Goal: Transaction & Acquisition: Purchase product/service

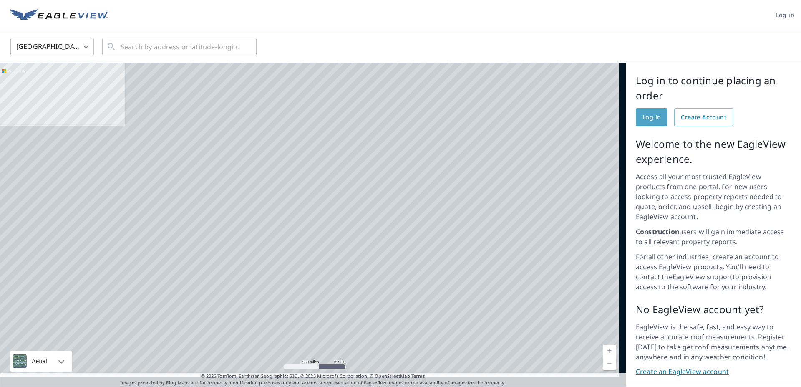
click at [652, 118] on span "Log in" at bounding box center [651, 117] width 18 height 10
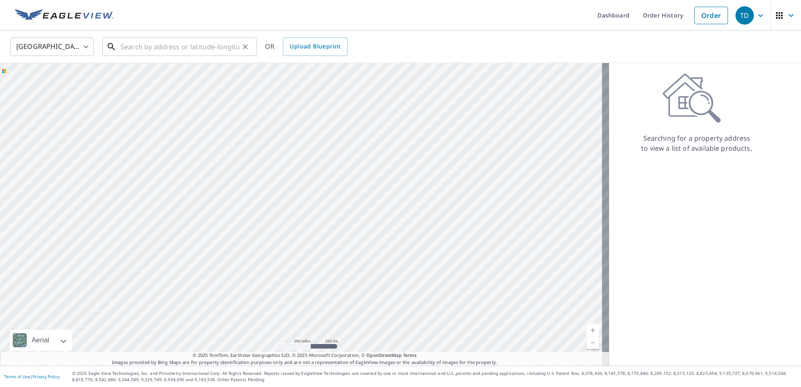
click at [175, 51] on input "text" at bounding box center [180, 46] width 119 height 23
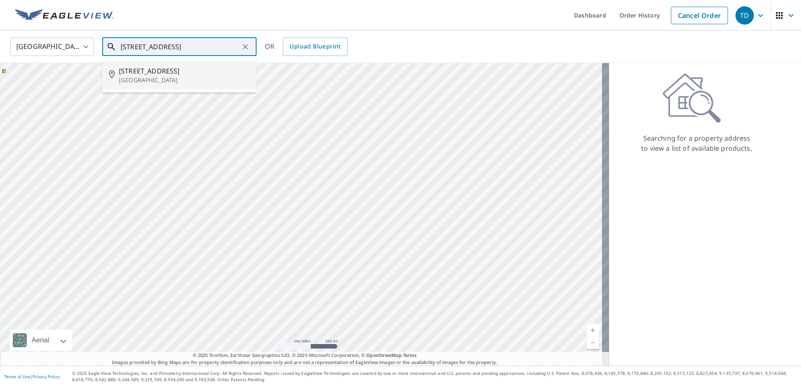
click at [143, 72] on span "[STREET_ADDRESS]" at bounding box center [184, 71] width 131 height 10
type input "[STREET_ADDRESS]"
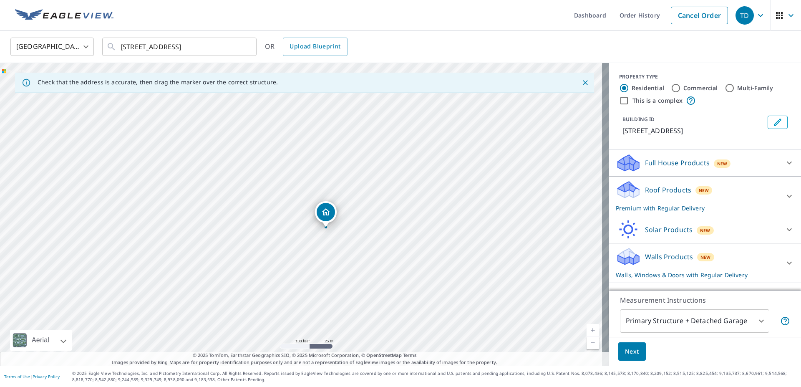
click at [340, 300] on div "[STREET_ADDRESS]" at bounding box center [304, 214] width 609 height 302
click at [302, 291] on div "[STREET_ADDRESS]" at bounding box center [304, 214] width 609 height 302
click at [291, 295] on div "[STREET_ADDRESS]" at bounding box center [304, 214] width 609 height 302
drag, startPoint x: 298, startPoint y: 201, endPoint x: 294, endPoint y: 282, distance: 81.0
click at [294, 282] on div "[STREET_ADDRESS]" at bounding box center [304, 214] width 609 height 302
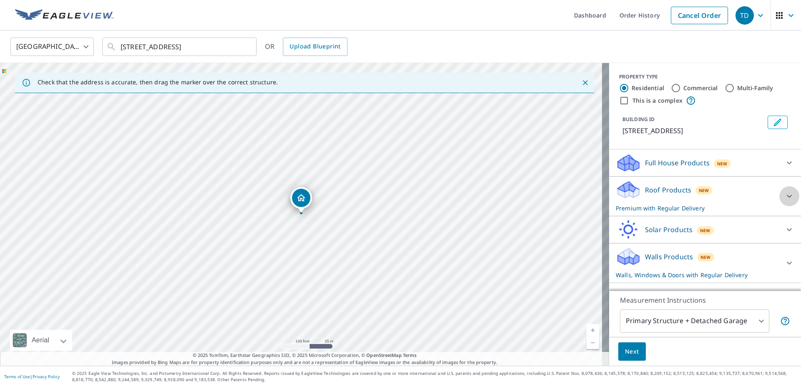
click at [784, 194] on icon at bounding box center [789, 196] width 10 height 10
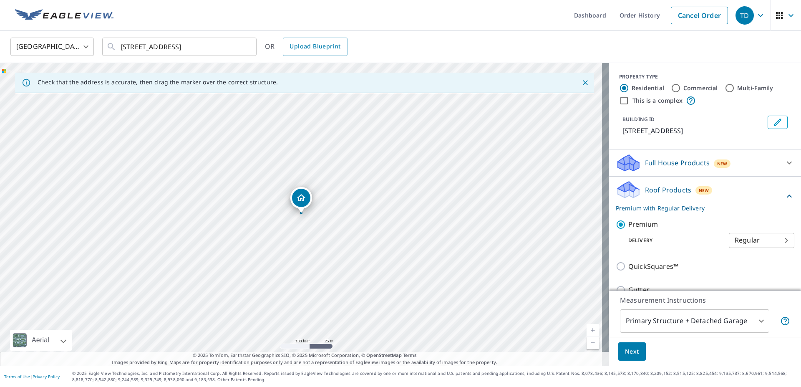
click at [777, 191] on div "Roof Products New Premium with Regular Delivery" at bounding box center [705, 196] width 179 height 33
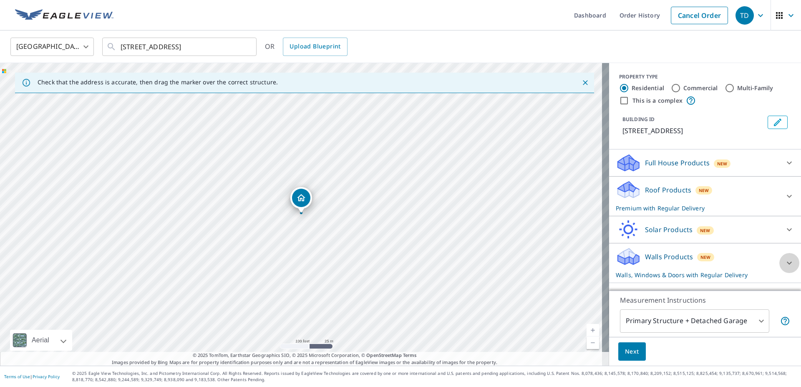
click at [784, 262] on icon at bounding box center [789, 263] width 10 height 10
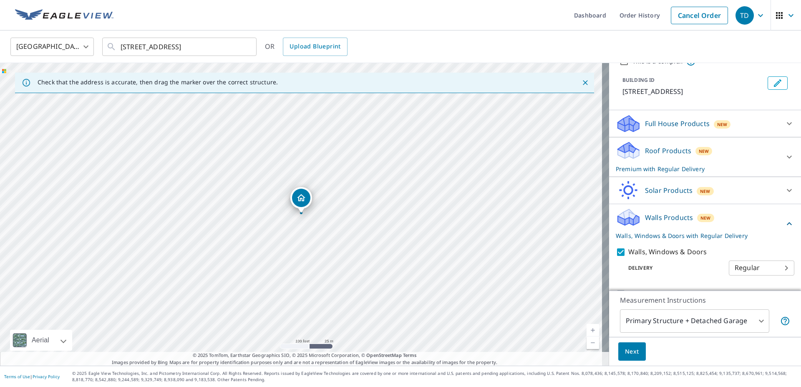
scroll to position [58, 0]
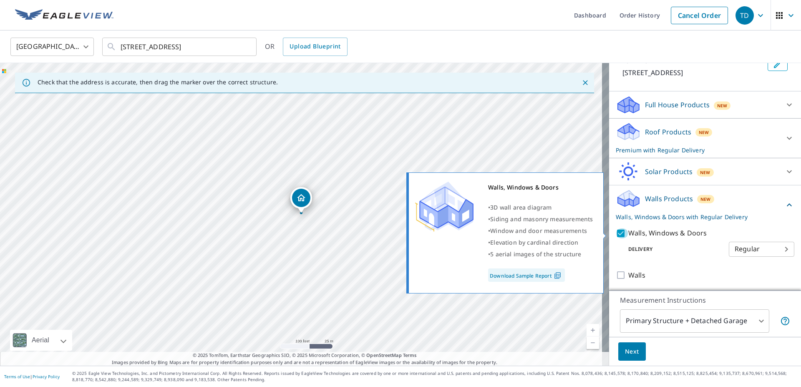
click at [616, 233] on input "Walls, Windows & Doors" at bounding box center [622, 233] width 13 height 10
checkbox input "false"
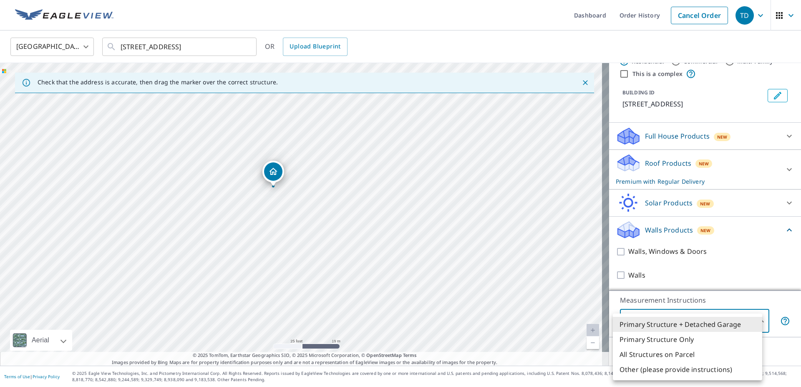
click at [687, 321] on body "TD TD Dashboard Order History Cancel Order TD United States US ​ 11000 W 172nd …" at bounding box center [400, 193] width 801 height 387
click at [670, 339] on li "Primary Structure Only" at bounding box center [687, 339] width 149 height 15
type input "2"
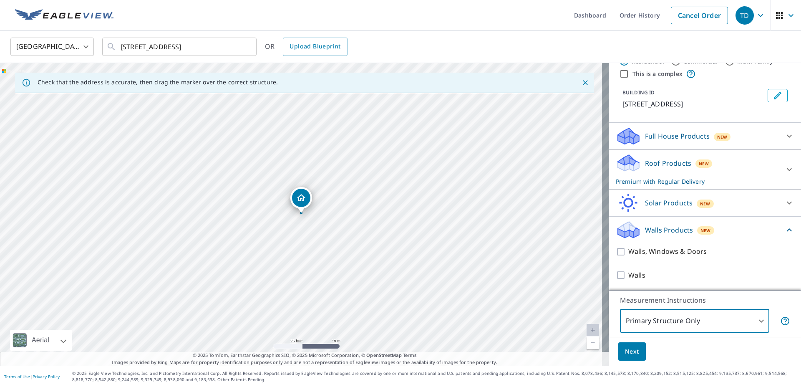
click at [625, 350] on span "Next" at bounding box center [632, 351] width 14 height 10
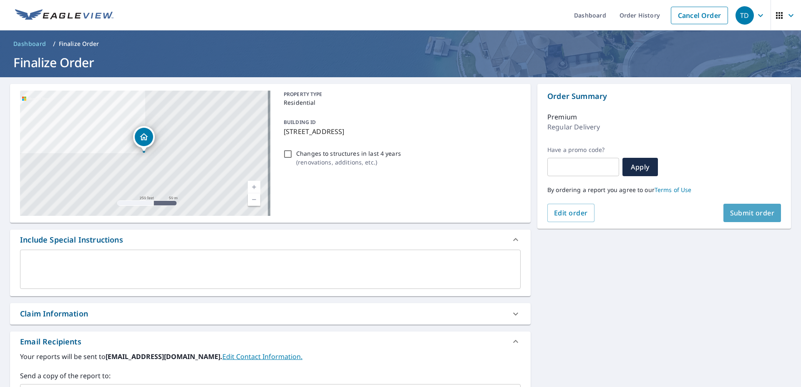
click at [739, 213] on span "Submit order" at bounding box center [752, 212] width 45 height 9
